Goal: Information Seeking & Learning: Learn about a topic

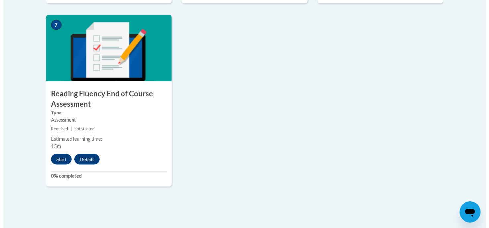
scroll to position [563, 0]
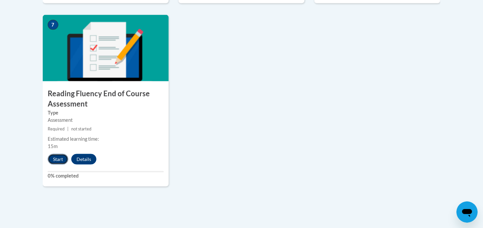
click at [58, 158] on button "Start" at bounding box center [58, 159] width 21 height 11
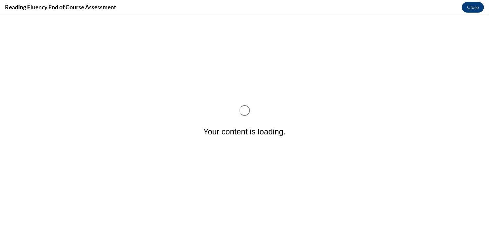
scroll to position [0, 0]
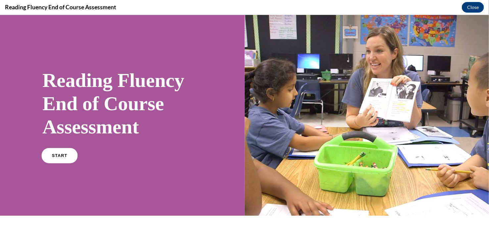
click at [53, 158] on link "START" at bounding box center [59, 154] width 36 height 15
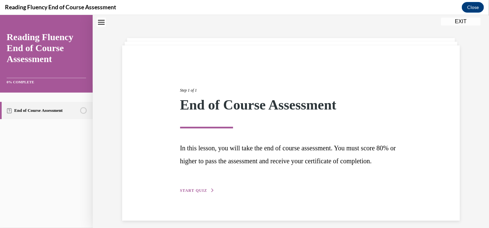
scroll to position [39, 0]
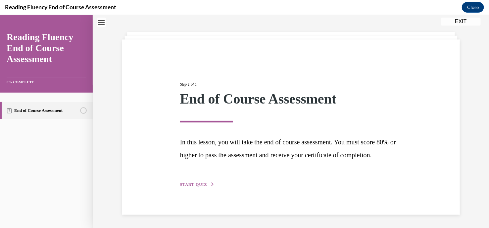
click at [185, 186] on span "START QUIZ" at bounding box center [193, 183] width 27 height 5
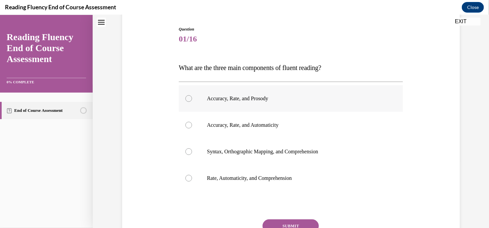
scroll to position [66, 0]
click at [264, 100] on p "Accuracy, Rate, and Prosody" at bounding box center [296, 97] width 179 height 7
click at [192, 100] on input "Accuracy, Rate, and Prosody" at bounding box center [188, 97] width 7 height 7
radio input "true"
click at [303, 218] on button "SUBMIT" at bounding box center [291, 224] width 56 height 13
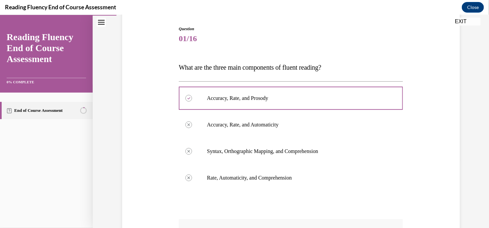
scroll to position [178, 0]
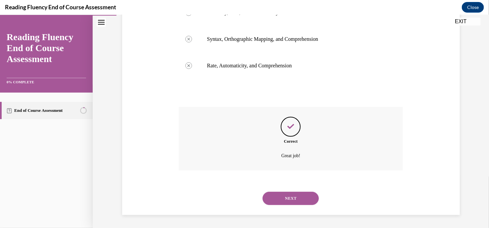
click at [289, 203] on button "NEXT" at bounding box center [291, 197] width 56 height 13
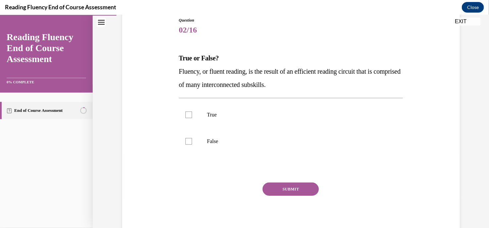
scroll to position [75, 0]
click at [185, 112] on div at bounding box center [188, 114] width 7 height 7
click at [185, 112] on input "True" at bounding box center [188, 114] width 7 height 7
checkbox input "true"
click at [288, 190] on button "SUBMIT" at bounding box center [291, 187] width 56 height 13
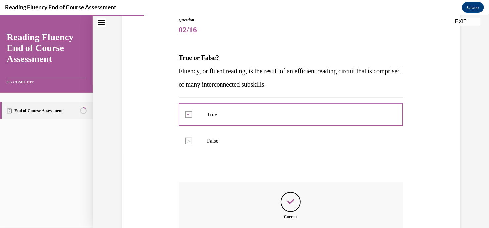
scroll to position [150, 0]
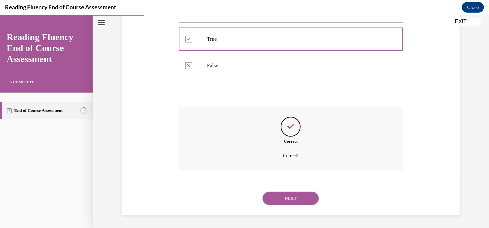
click at [287, 199] on button "NEXT" at bounding box center [291, 197] width 56 height 13
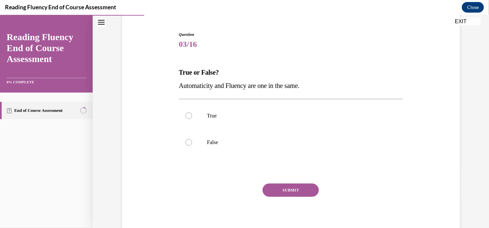
scroll to position [61, 0]
click at [187, 141] on div at bounding box center [188, 141] width 7 height 7
click at [187, 141] on input "False" at bounding box center [188, 141] width 7 height 7
radio input "true"
click at [275, 188] on button "SUBMIT" at bounding box center [291, 188] width 56 height 13
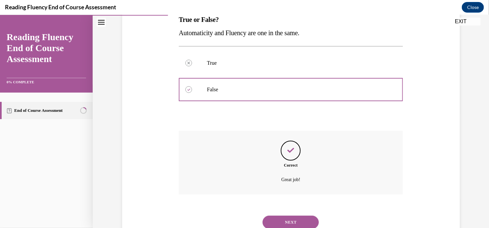
scroll to position [137, 0]
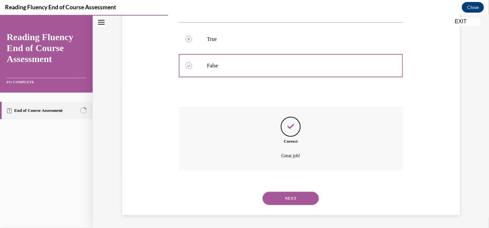
click at [277, 197] on button "NEXT" at bounding box center [291, 197] width 56 height 13
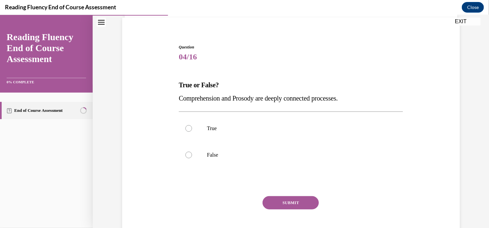
scroll to position [49, 0]
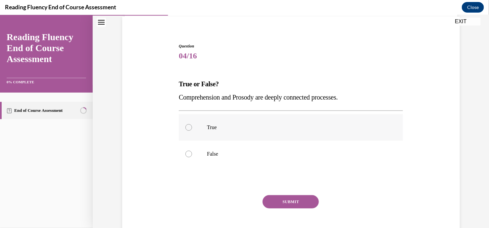
click at [188, 129] on label "True" at bounding box center [291, 127] width 224 height 26
click at [188, 129] on input "True" at bounding box center [188, 127] width 7 height 7
radio input "true"
click at [279, 199] on button "SUBMIT" at bounding box center [291, 200] width 56 height 13
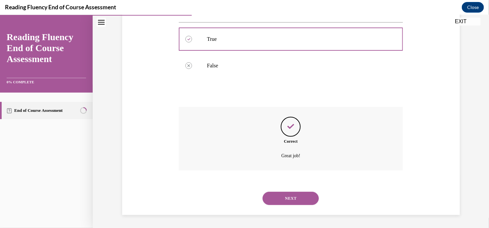
click at [279, 199] on button "NEXT" at bounding box center [291, 197] width 56 height 13
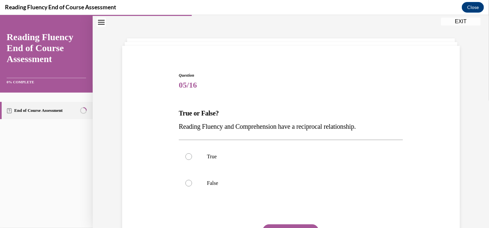
scroll to position [57, 0]
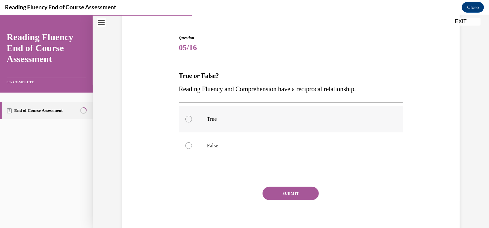
click at [185, 120] on div at bounding box center [188, 118] width 7 height 7
click at [185, 120] on input "True" at bounding box center [188, 118] width 7 height 7
radio input "true"
click at [275, 190] on button "SUBMIT" at bounding box center [291, 192] width 56 height 13
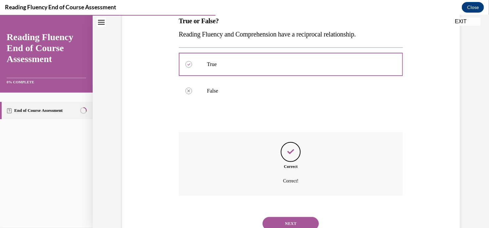
scroll to position [137, 0]
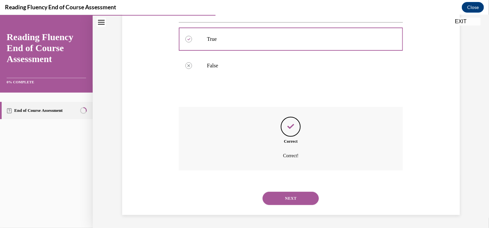
click at [277, 197] on button "NEXT" at bounding box center [291, 197] width 56 height 13
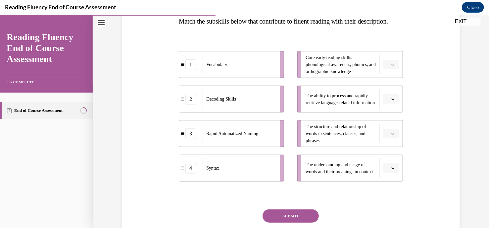
scroll to position [111, 0]
click at [391, 135] on icon "button" at bounding box center [392, 133] width 3 height 3
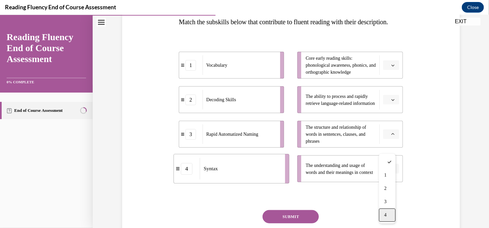
click at [381, 216] on div "4" at bounding box center [387, 214] width 17 height 13
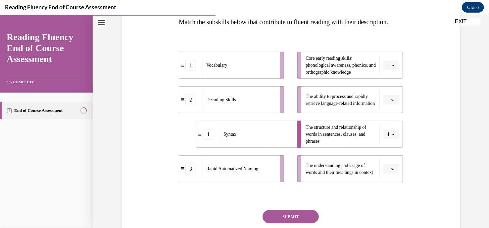
click at [387, 104] on button "button" at bounding box center [391, 99] width 16 height 10
click at [387, 163] on div "3" at bounding box center [387, 166] width 17 height 13
click at [387, 70] on button "button" at bounding box center [391, 65] width 16 height 10
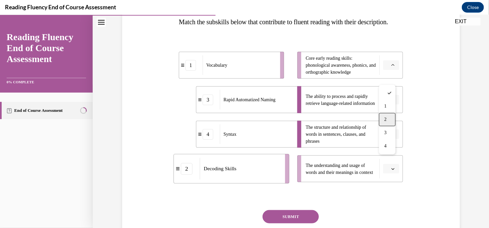
click at [387, 116] on div "2" at bounding box center [387, 118] width 17 height 13
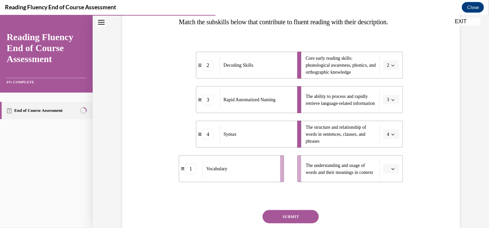
click at [383, 173] on button "button" at bounding box center [391, 168] width 16 height 10
click at [388, 125] on div "1" at bounding box center [387, 126] width 17 height 13
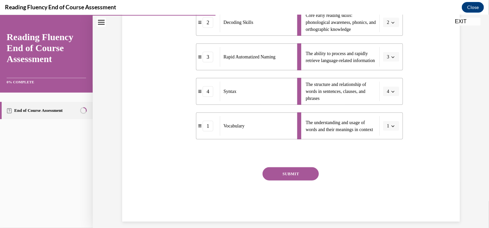
click at [286, 180] on button "SUBMIT" at bounding box center [291, 173] width 56 height 13
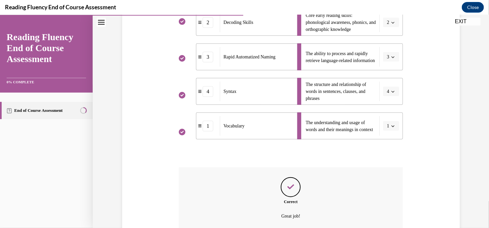
scroll to position [227, 0]
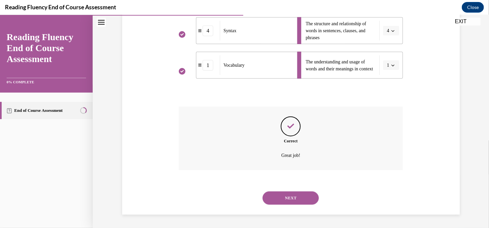
click at [290, 207] on div "NEXT" at bounding box center [291, 197] width 224 height 26
click at [290, 199] on button "NEXT" at bounding box center [291, 197] width 56 height 13
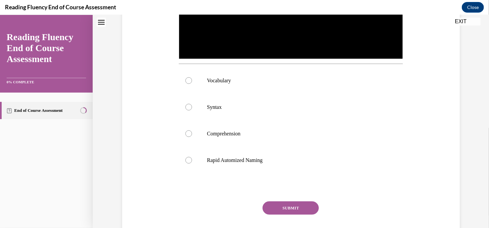
scroll to position [20, 0]
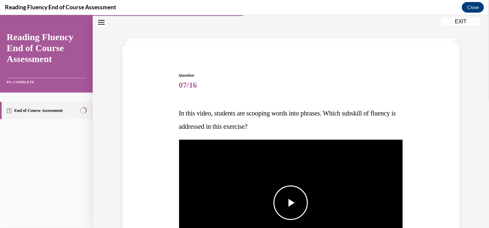
click at [291, 202] on span "Video player" at bounding box center [291, 202] width 0 height 0
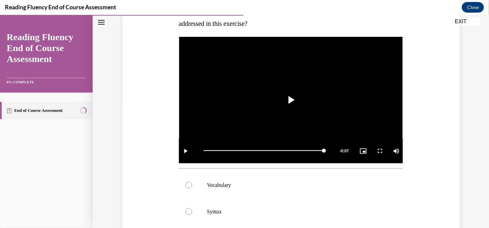
scroll to position [123, 0]
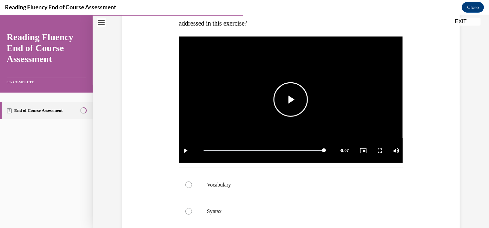
click at [291, 99] on span "Video player" at bounding box center [291, 99] width 0 height 0
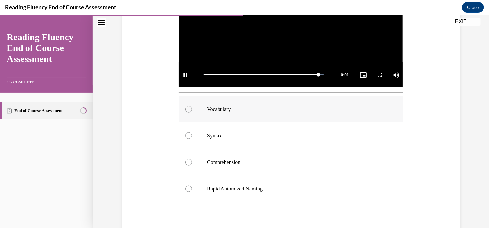
scroll to position [199, 0]
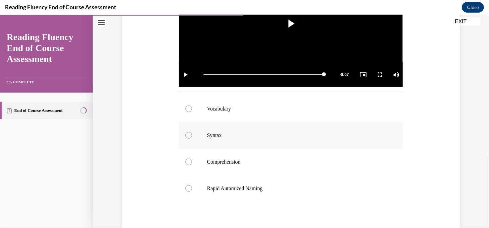
click at [185, 138] on label "Syntax" at bounding box center [291, 135] width 224 height 26
click at [185, 138] on input "Syntax" at bounding box center [188, 134] width 7 height 7
radio input "true"
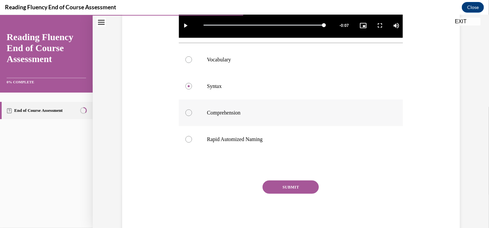
scroll to position [247, 0]
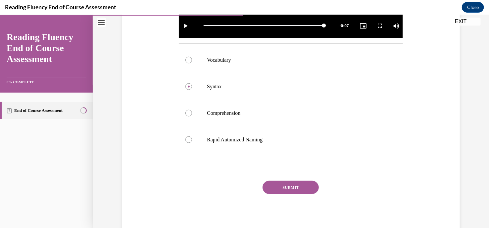
click at [298, 183] on button "SUBMIT" at bounding box center [291, 186] width 56 height 13
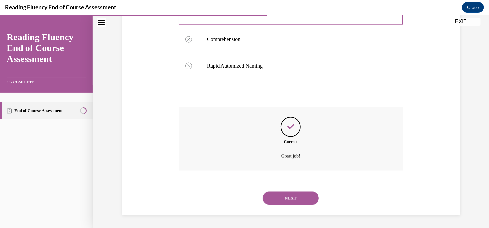
click at [294, 191] on button "NEXT" at bounding box center [291, 197] width 56 height 13
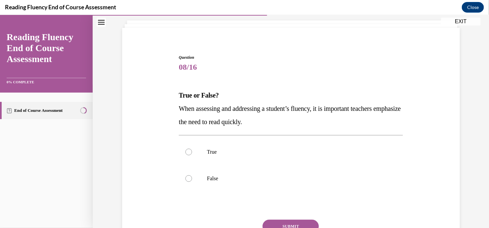
scroll to position [39, 0]
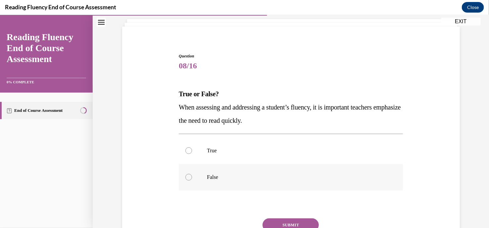
click at [186, 176] on div at bounding box center [188, 176] width 7 height 7
click at [186, 176] on input "False" at bounding box center [188, 176] width 7 height 7
radio input "true"
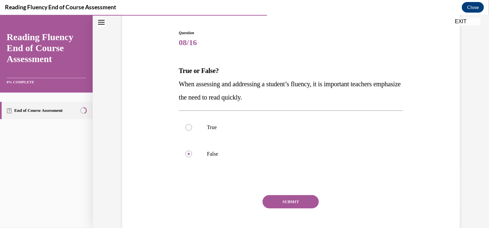
click at [288, 196] on button "SUBMIT" at bounding box center [291, 200] width 56 height 13
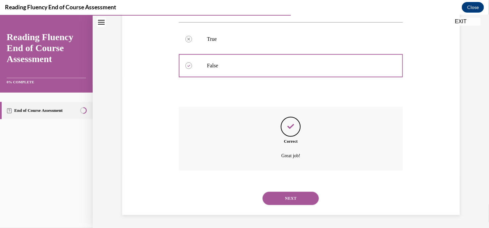
click at [288, 196] on button "NEXT" at bounding box center [291, 197] width 56 height 13
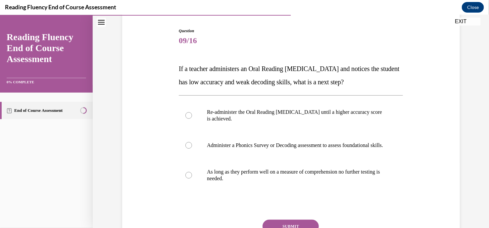
scroll to position [65, 0]
click at [194, 149] on label "Administer a Phonics Survey or Decoding assessment to assess foundational skill…" at bounding box center [291, 144] width 224 height 26
click at [192, 148] on input "Administer a Phonics Survey or Decoding assessment to assess foundational skill…" at bounding box center [188, 144] width 7 height 7
radio input "true"
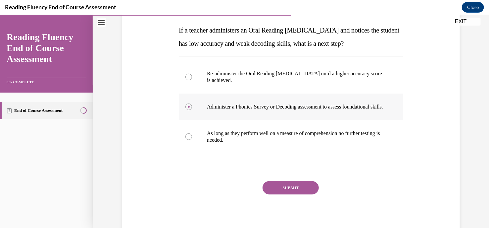
scroll to position [110, 0]
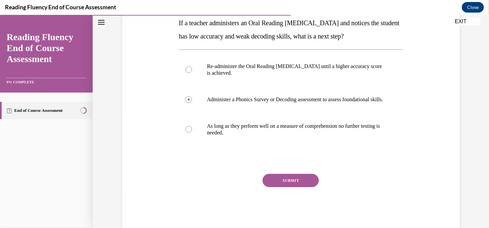
click at [283, 194] on div "SUBMIT NEXT" at bounding box center [291, 200] width 224 height 54
click at [285, 178] on div "Question 09/16 If a teacher administers an Oral Reading Fluency assessment and …" at bounding box center [291, 105] width 224 height 246
click at [286, 179] on div "Question 09/16 If a teacher administers an Oral Reading Fluency assessment and …" at bounding box center [291, 105] width 224 height 246
click at [291, 182] on button "SUBMIT" at bounding box center [291, 179] width 56 height 13
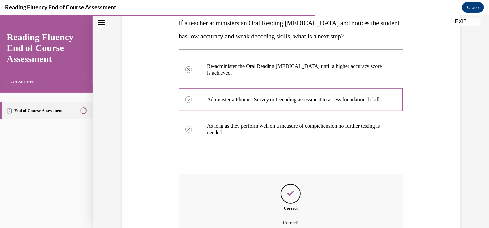
scroll to position [183, 0]
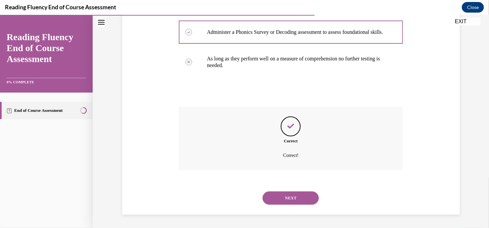
click at [290, 206] on div "NEXT" at bounding box center [291, 197] width 224 height 26
click at [288, 199] on button "NEXT" at bounding box center [291, 197] width 56 height 13
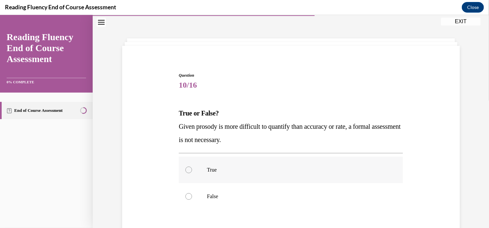
click at [306, 171] on p "True" at bounding box center [296, 169] width 179 height 7
click at [192, 171] on input "True" at bounding box center [188, 169] width 7 height 7
radio input "true"
click at [306, 171] on p "True" at bounding box center [296, 169] width 179 height 7
click at [192, 171] on input "True" at bounding box center [188, 169] width 7 height 7
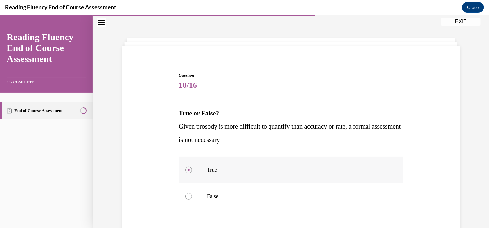
scroll to position [77, 0]
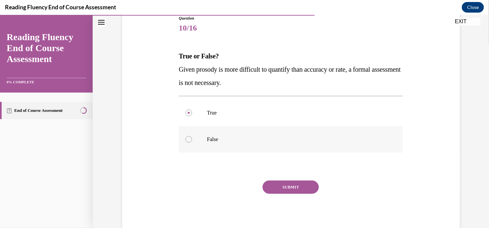
click at [283, 137] on p "False" at bounding box center [296, 138] width 179 height 7
click at [192, 137] on input "False" at bounding box center [188, 138] width 7 height 7
radio input "true"
click at [268, 112] on p "True" at bounding box center [296, 112] width 179 height 7
click at [192, 112] on input "True" at bounding box center [188, 112] width 7 height 7
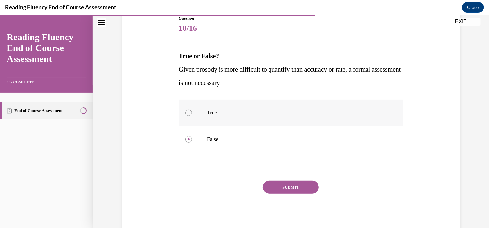
radio input "true"
click at [273, 131] on label "False" at bounding box center [291, 139] width 224 height 26
click at [192, 135] on input "False" at bounding box center [188, 138] width 7 height 7
radio input "true"
click at [283, 185] on button "SUBMIT" at bounding box center [291, 186] width 56 height 13
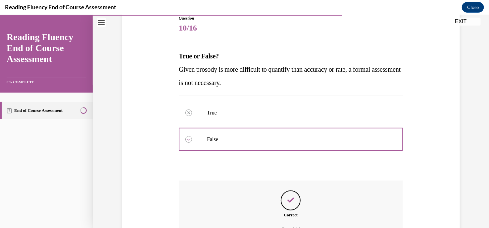
scroll to position [150, 0]
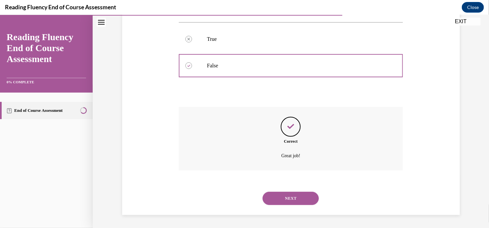
click at [286, 202] on button "NEXT" at bounding box center [291, 197] width 56 height 13
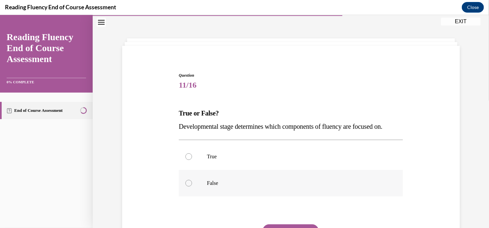
scroll to position [62, 0]
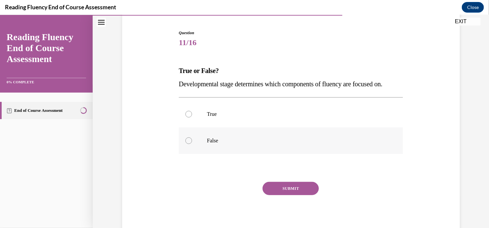
click at [207, 141] on p "False" at bounding box center [296, 140] width 179 height 7
click at [192, 141] on input "False" at bounding box center [188, 140] width 7 height 7
radio input "true"
click at [245, 114] on p "True" at bounding box center [296, 113] width 179 height 7
click at [192, 114] on input "True" at bounding box center [188, 113] width 7 height 7
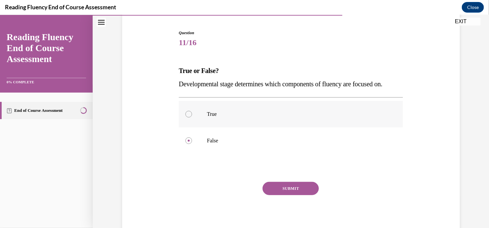
radio input "true"
click at [280, 183] on button "SUBMIT" at bounding box center [291, 187] width 56 height 13
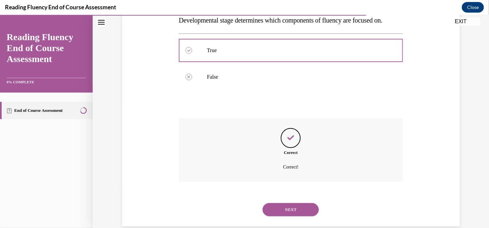
scroll to position [137, 0]
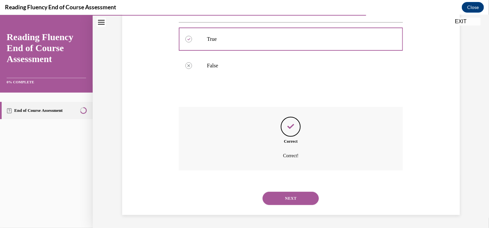
drag, startPoint x: 280, startPoint y: 183, endPoint x: 281, endPoint y: 199, distance: 16.6
click at [281, 199] on div "SUBMIT NEXT" at bounding box center [291, 197] width 224 height 34
click at [281, 199] on button "NEXT" at bounding box center [291, 197] width 56 height 13
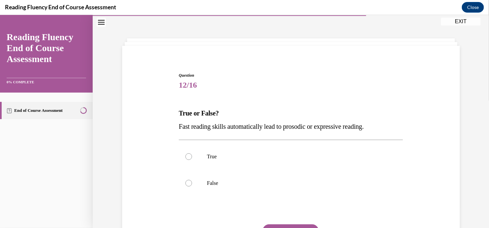
scroll to position [64, 0]
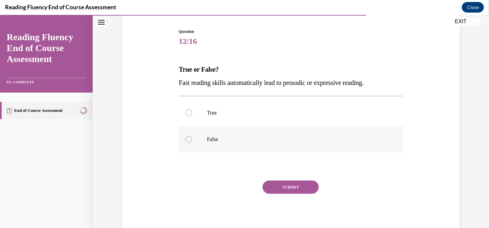
click at [245, 128] on label "False" at bounding box center [291, 139] width 224 height 26
click at [192, 135] on input "False" at bounding box center [188, 138] width 7 height 7
radio input "true"
click at [266, 179] on div "Question 12/16 True or False? Fast reading skills automatically lead to prosodi…" at bounding box center [291, 131] width 224 height 206
click at [268, 183] on button "SUBMIT" at bounding box center [291, 186] width 56 height 13
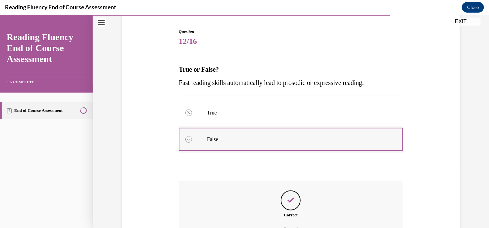
scroll to position [137, 0]
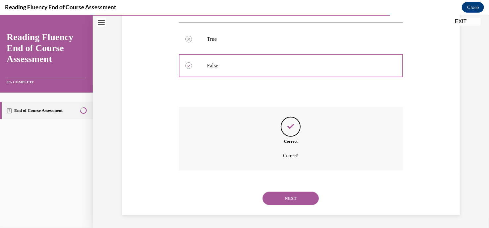
click at [291, 194] on button "NEXT" at bounding box center [291, 197] width 56 height 13
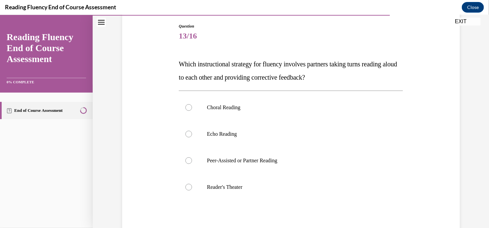
scroll to position [73, 0]
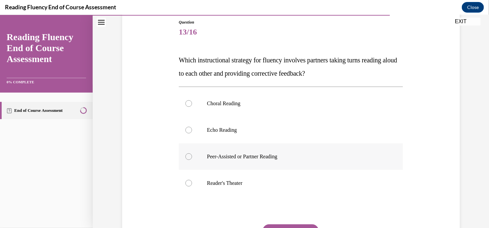
click at [258, 151] on label "Peer-Assisted or Partner Reading" at bounding box center [291, 156] width 224 height 26
click at [192, 153] on input "Peer-Assisted or Partner Reading" at bounding box center [188, 156] width 7 height 7
radio input "true"
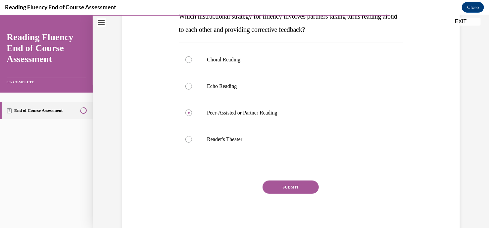
click at [293, 186] on button "SUBMIT" at bounding box center [291, 186] width 56 height 13
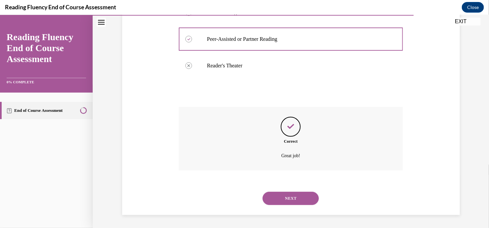
scroll to position [190, 0]
click at [272, 195] on button "NEXT" at bounding box center [291, 197] width 56 height 13
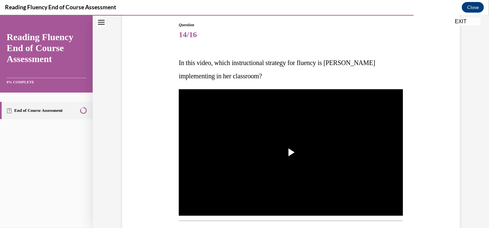
scroll to position [71, 0]
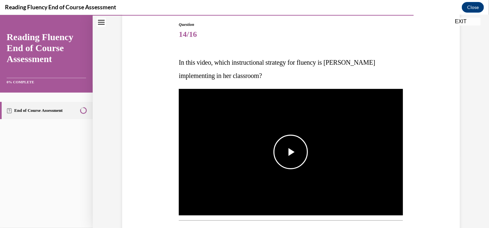
click at [291, 151] on span "Video player" at bounding box center [291, 151] width 0 height 0
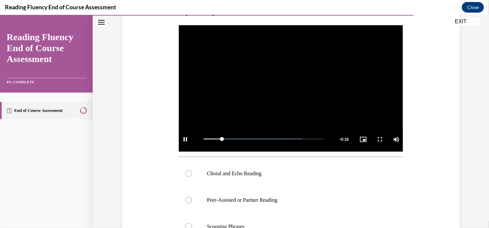
scroll to position [169, 0]
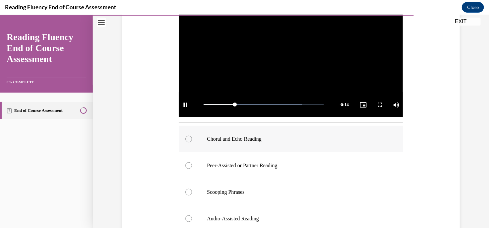
click at [245, 131] on label "Choral and Echo Reading" at bounding box center [291, 138] width 224 height 26
click at [192, 135] on input "Choral and Echo Reading" at bounding box center [188, 138] width 7 height 7
radio input "true"
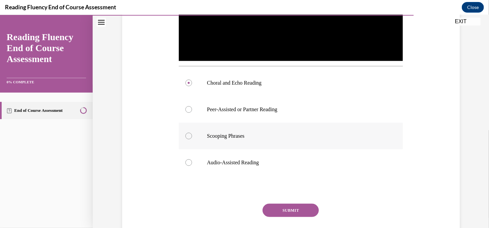
scroll to position [226, 0]
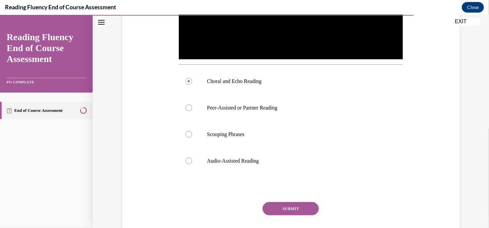
click at [293, 205] on button "SUBMIT" at bounding box center [291, 207] width 56 height 13
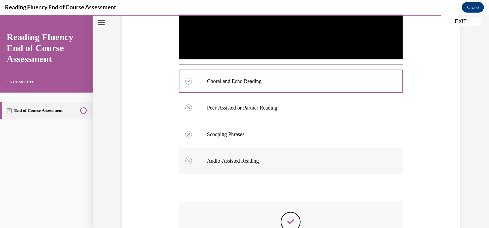
scroll to position [321, 0]
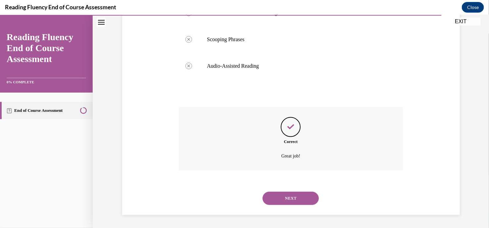
click at [291, 198] on button "NEXT" at bounding box center [291, 197] width 56 height 13
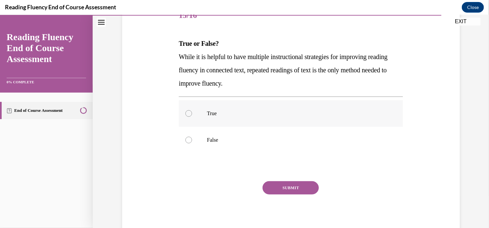
scroll to position [90, 0]
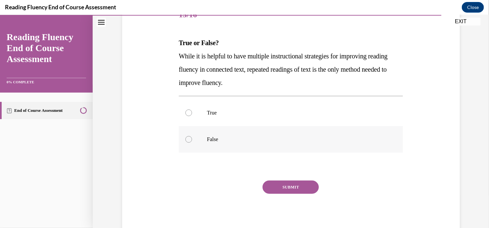
click at [185, 145] on label "False" at bounding box center [291, 139] width 224 height 26
click at [185, 142] on input "False" at bounding box center [188, 138] width 7 height 7
radio input "true"
click at [291, 186] on button "SUBMIT" at bounding box center [291, 186] width 56 height 13
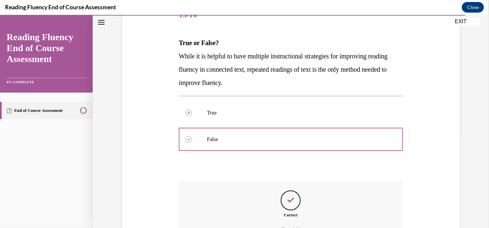
scroll to position [164, 0]
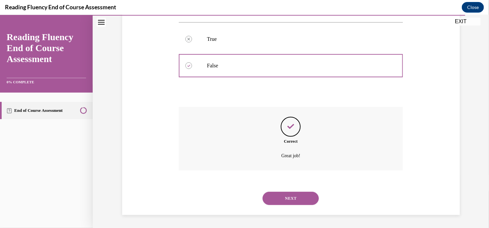
click at [301, 197] on button "NEXT" at bounding box center [291, 197] width 56 height 13
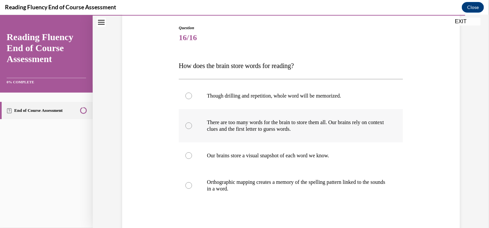
scroll to position [68, 0]
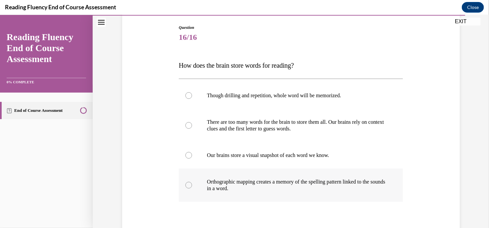
click at [280, 186] on p "Orthographic mapping creates a memory of the spelling pattern linked to the sou…" at bounding box center [296, 184] width 179 height 13
click at [192, 186] on input "Orthographic mapping creates a memory of the spelling pattern linked to the sou…" at bounding box center [188, 184] width 7 height 7
radio input "true"
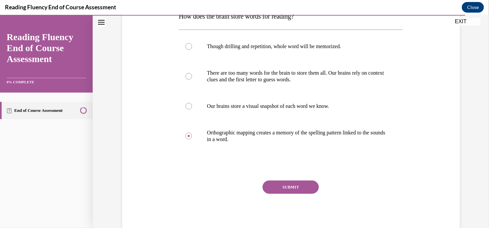
click at [291, 191] on button "SUBMIT" at bounding box center [291, 186] width 56 height 13
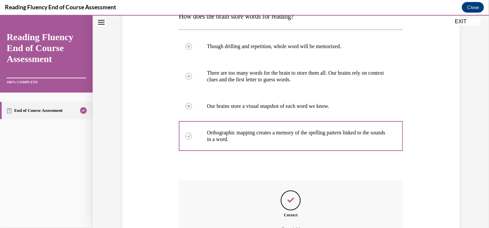
scroll to position [190, 0]
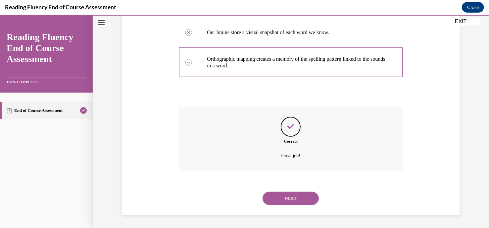
click at [287, 194] on button "NEXT" at bounding box center [291, 197] width 56 height 13
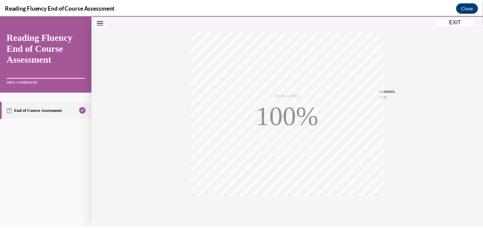
scroll to position [127, 0]
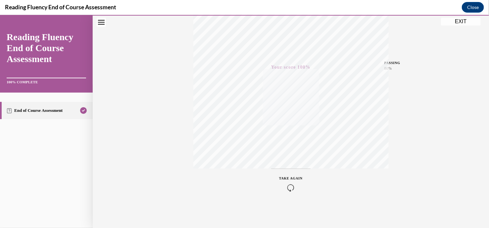
click at [460, 20] on button "EXIT" at bounding box center [461, 21] width 40 height 8
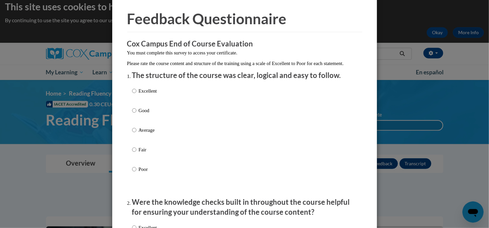
scroll to position [23, 0]
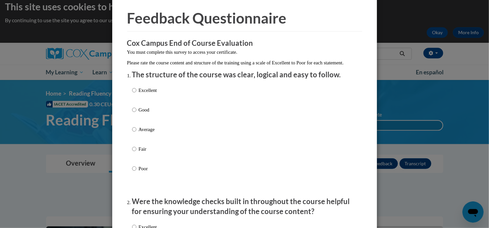
click at [144, 94] on p "Excellent" at bounding box center [148, 89] width 18 height 7
click at [136, 94] on input "Excellent" at bounding box center [134, 89] width 4 height 7
radio input "true"
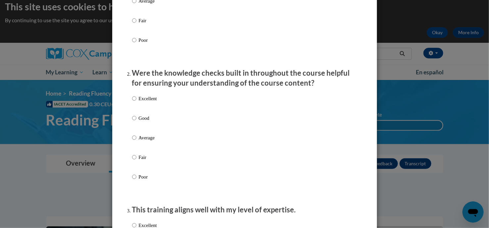
scroll to position [151, 0]
click at [146, 102] on p "Excellent" at bounding box center [148, 97] width 18 height 7
click at [136, 102] on input "Excellent" at bounding box center [134, 97] width 4 height 7
radio input "true"
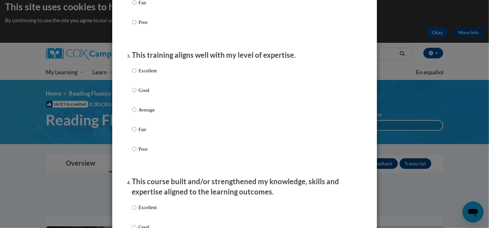
scroll to position [306, 0]
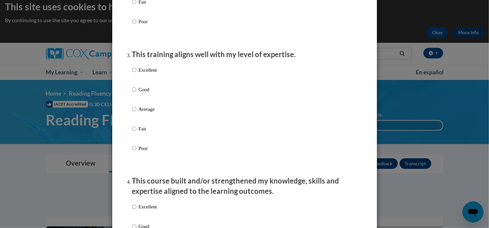
click at [146, 74] on p "Excellent" at bounding box center [148, 69] width 18 height 7
click at [136, 74] on input "Excellent" at bounding box center [134, 69] width 4 height 7
radio input "true"
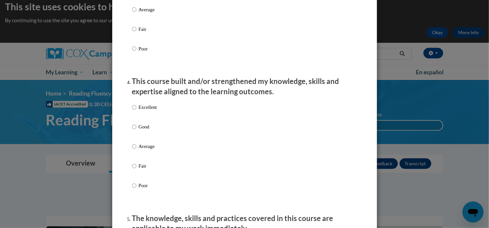
scroll to position [406, 0]
click at [136, 109] on div "Excellent Good Average Fair Poor" at bounding box center [144, 151] width 25 height 103
click at [139, 111] on p "Excellent" at bounding box center [148, 106] width 18 height 7
click at [136, 111] on input "Excellent" at bounding box center [134, 106] width 4 height 7
radio input "true"
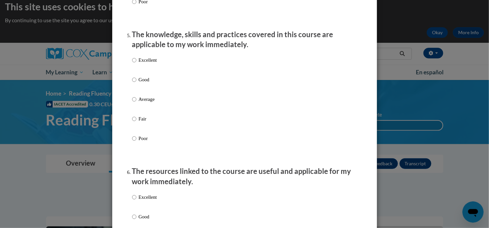
scroll to position [591, 0]
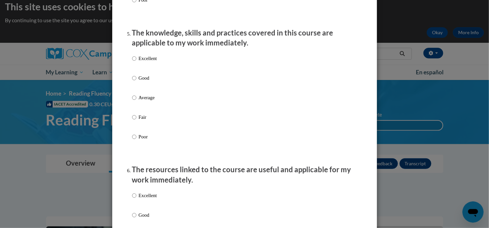
click at [139, 62] on p "Excellent" at bounding box center [148, 58] width 18 height 7
click at [136, 62] on input "Excellent" at bounding box center [134, 58] width 4 height 7
radio input "true"
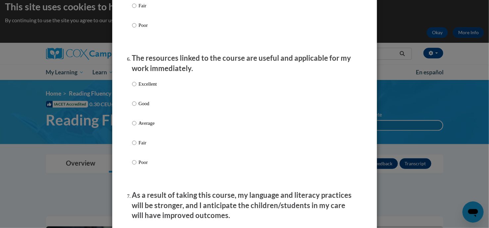
scroll to position [702, 0]
click at [142, 87] on p "Excellent" at bounding box center [148, 83] width 18 height 7
click at [136, 87] on input "Excellent" at bounding box center [134, 83] width 4 height 7
radio input "true"
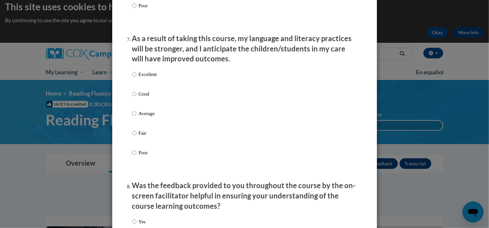
scroll to position [859, 0]
click at [149, 77] on p "Excellent" at bounding box center [148, 73] width 18 height 7
click at [136, 77] on input "Excellent" at bounding box center [134, 73] width 4 height 7
radio input "true"
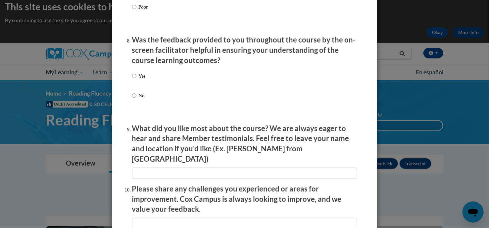
scroll to position [1004, 0]
click at [139, 78] on p "Yes" at bounding box center [142, 75] width 7 height 7
click at [136, 78] on input "Yes" at bounding box center [134, 75] width 4 height 7
radio input "true"
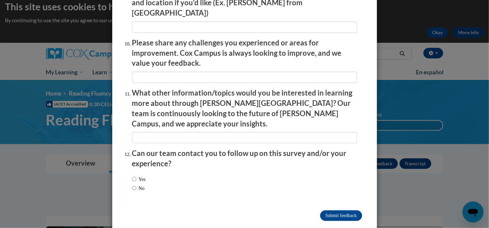
click at [141, 184] on label "No" at bounding box center [138, 187] width 13 height 7
click at [136, 184] on input "No" at bounding box center [134, 187] width 4 height 7
radio input "true"
click at [333, 210] on input "Submit feedback" at bounding box center [341, 215] width 42 height 11
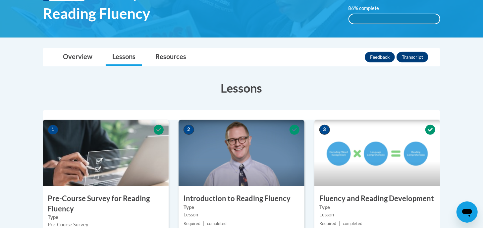
scroll to position [18, 0]
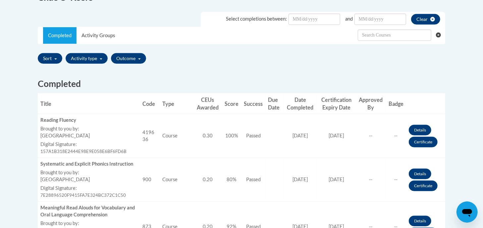
scroll to position [192, 0]
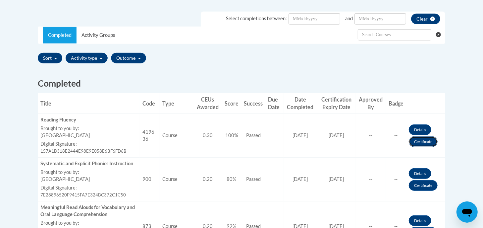
click at [416, 140] on link "Certificate" at bounding box center [423, 141] width 29 height 11
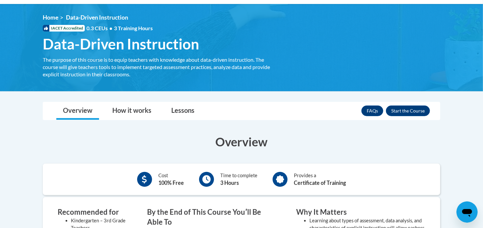
scroll to position [83, 0]
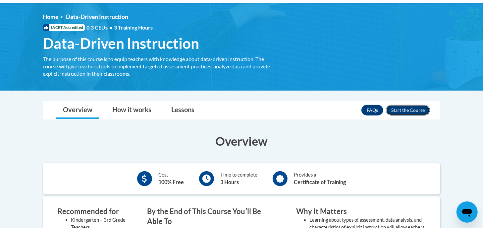
click at [421, 109] on button "Enroll" at bounding box center [408, 110] width 44 height 11
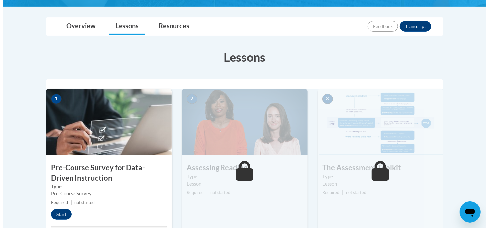
scroll to position [191, 0]
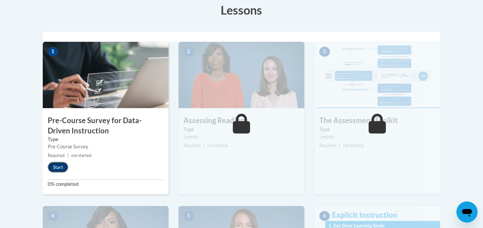
click at [59, 164] on button "Start" at bounding box center [58, 167] width 21 height 11
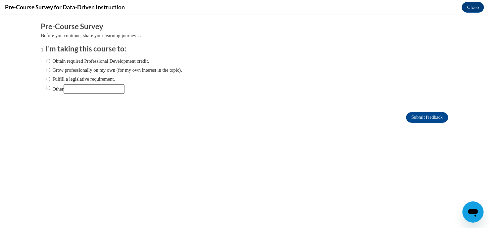
scroll to position [0, 0]
click at [106, 58] on label "Obtain required Professional Development credit." at bounding box center [97, 60] width 103 height 7
click at [50, 58] on input "Obtain required Professional Development credit." at bounding box center [48, 60] width 4 height 7
radio input "true"
click at [406, 113] on input "Submit feedback" at bounding box center [427, 117] width 42 height 11
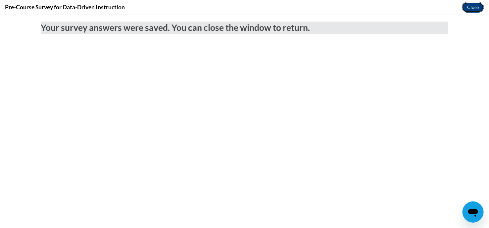
click at [469, 5] on button "Close" at bounding box center [473, 7] width 22 height 11
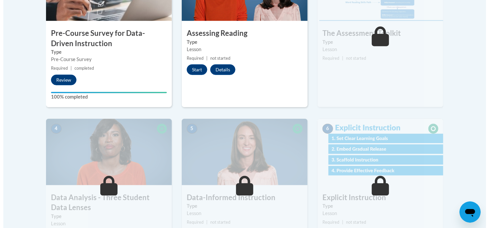
scroll to position [279, 0]
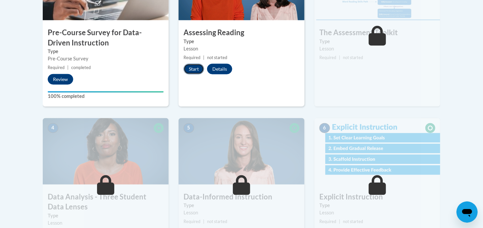
click at [191, 72] on button "Start" at bounding box center [193, 69] width 21 height 11
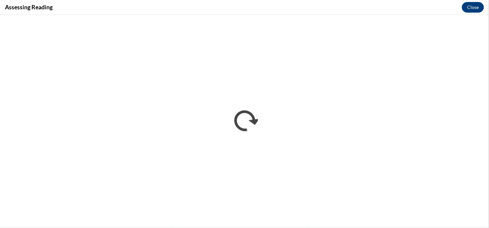
scroll to position [0, 0]
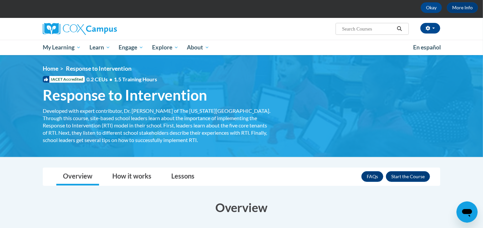
scroll to position [36, 0]
